Goal: Navigation & Orientation: Find specific page/section

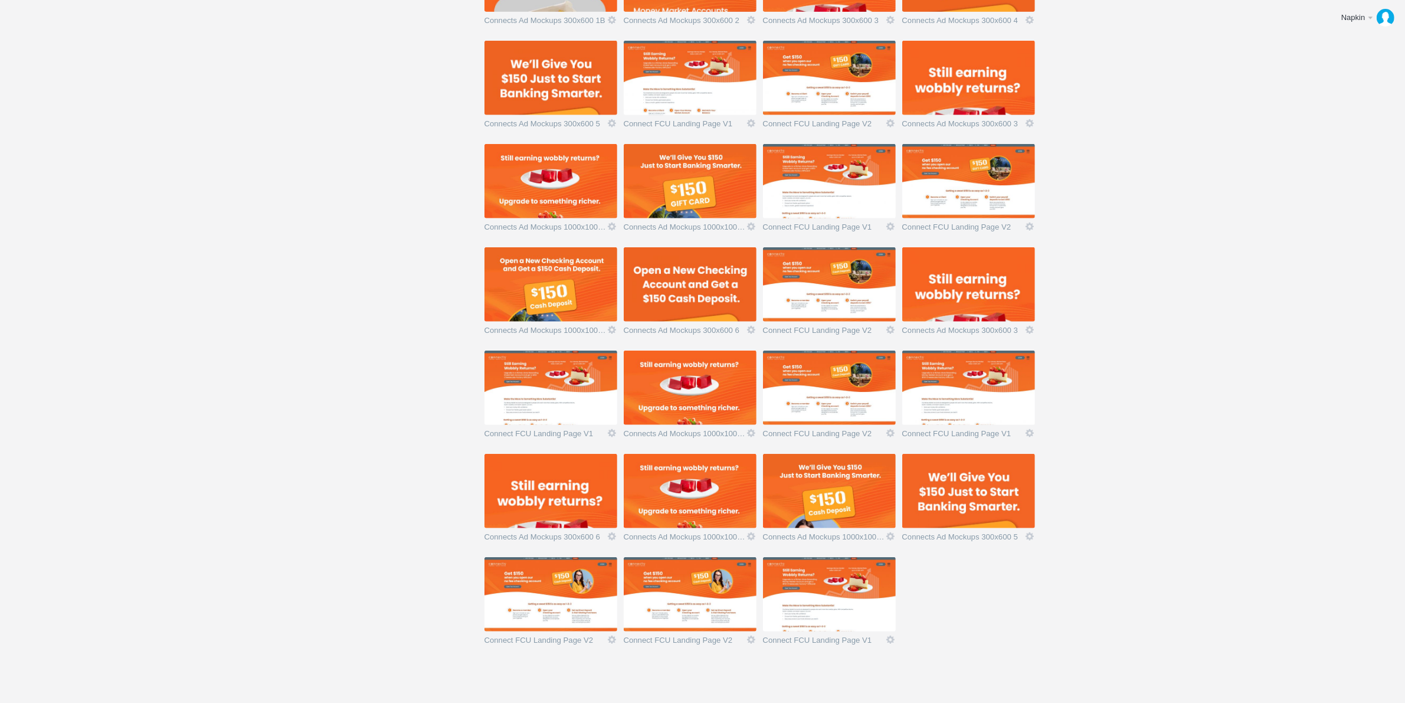
scroll to position [689, 0]
